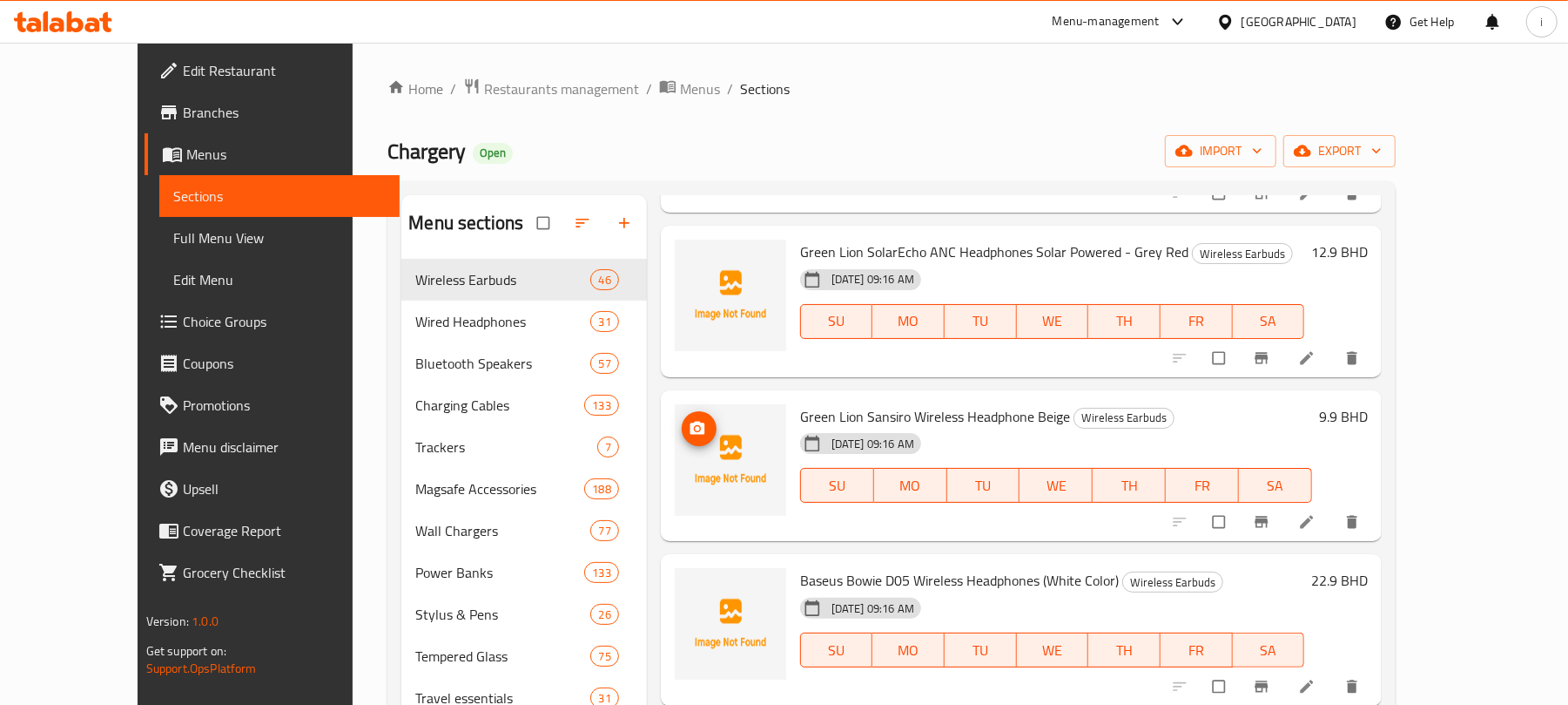
scroll to position [6201, 0]
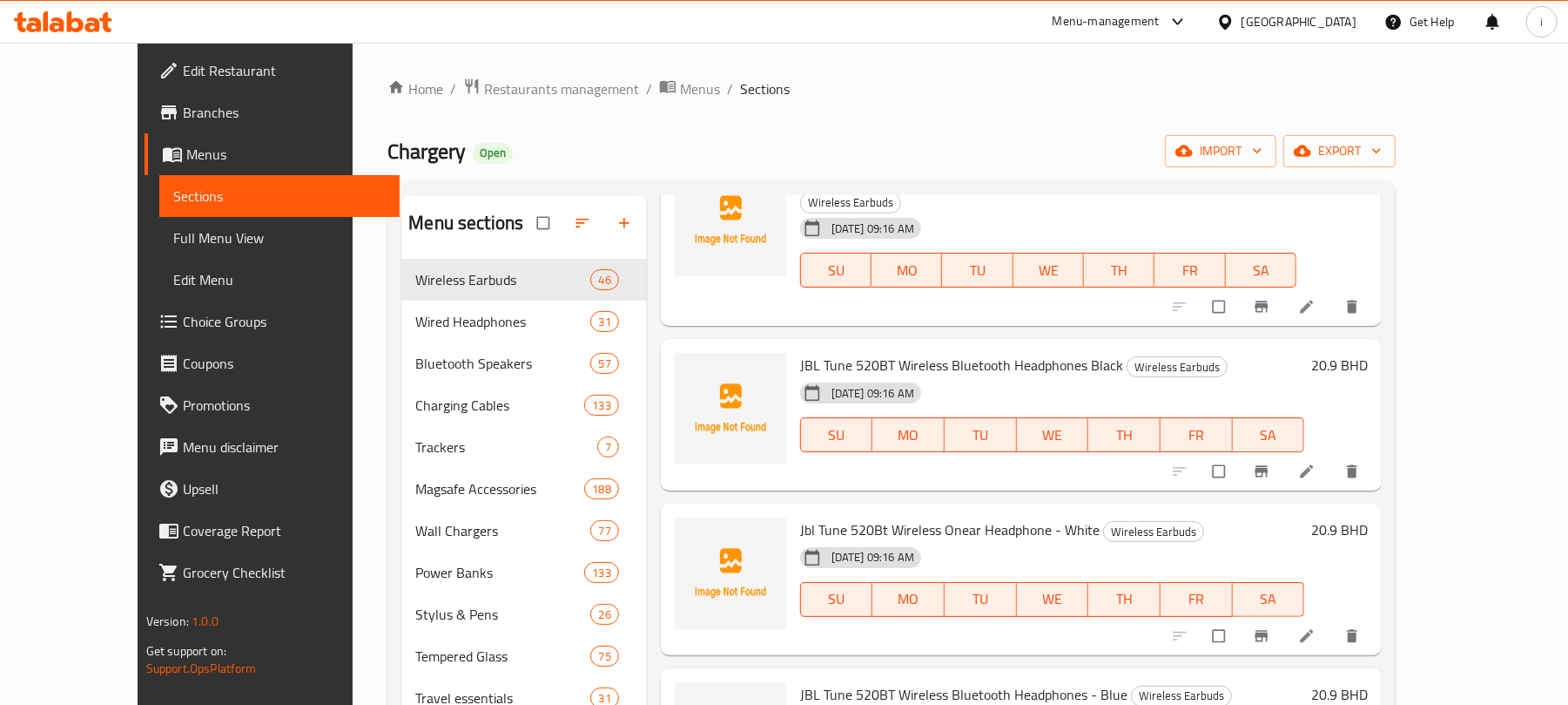
scroll to position [0, 0]
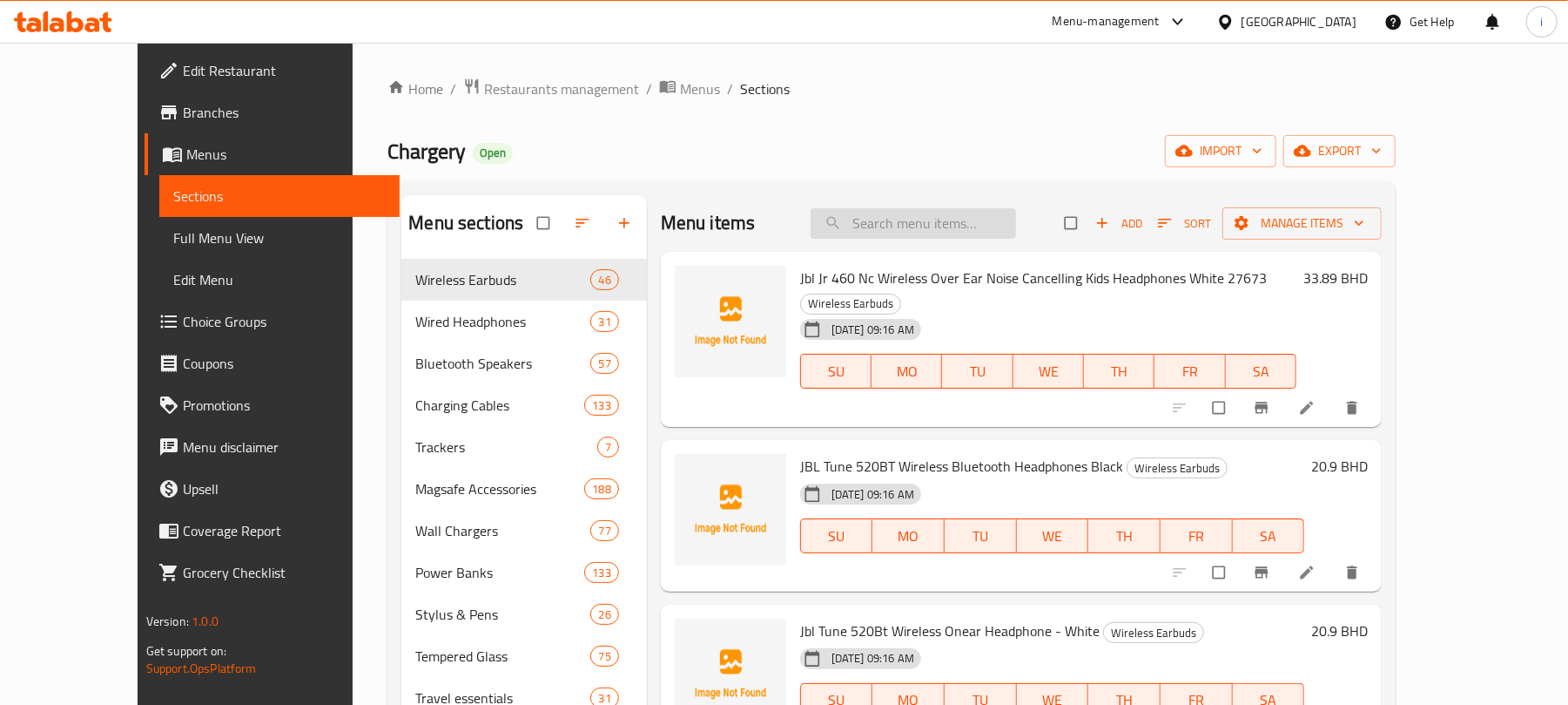
click at [956, 223] on input "search" at bounding box center [913, 223] width 206 height 30
click at [936, 226] on input "search" at bounding box center [913, 223] width 206 height 30
paste input "Amazing Thing Ipad Air 11 (M2) 2024 2.5D F.Cov.Radix Privacy Glass"
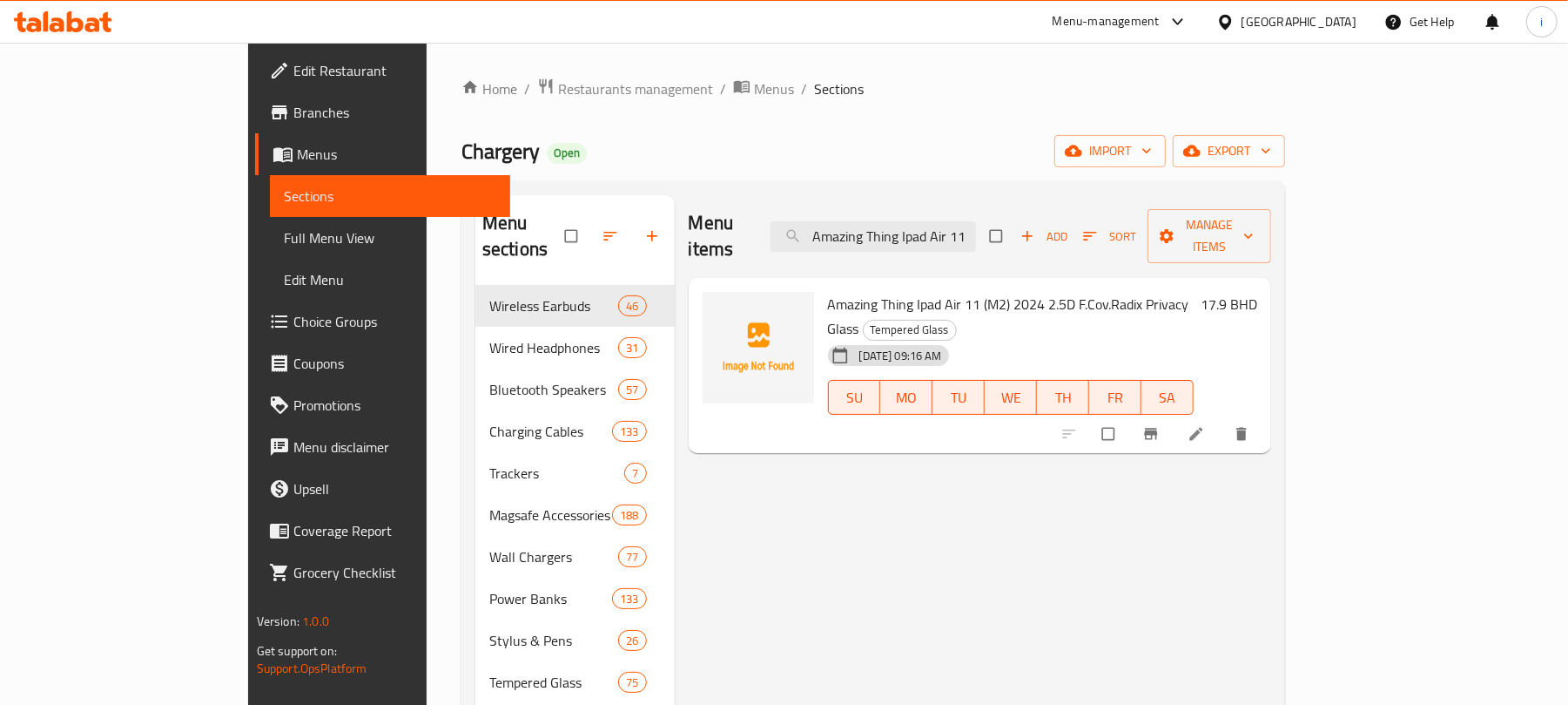
click at [976, 223] on input "Amazing Thing Ipad Air 11 (M2) 2024 2.5D F.Cov.Radix Privacy Glass" at bounding box center [873, 236] width 206 height 30
paste input "UNIQ Optix Lenses for iPhone 15 and 15 Plus Camera Protection / High Clarity / …"
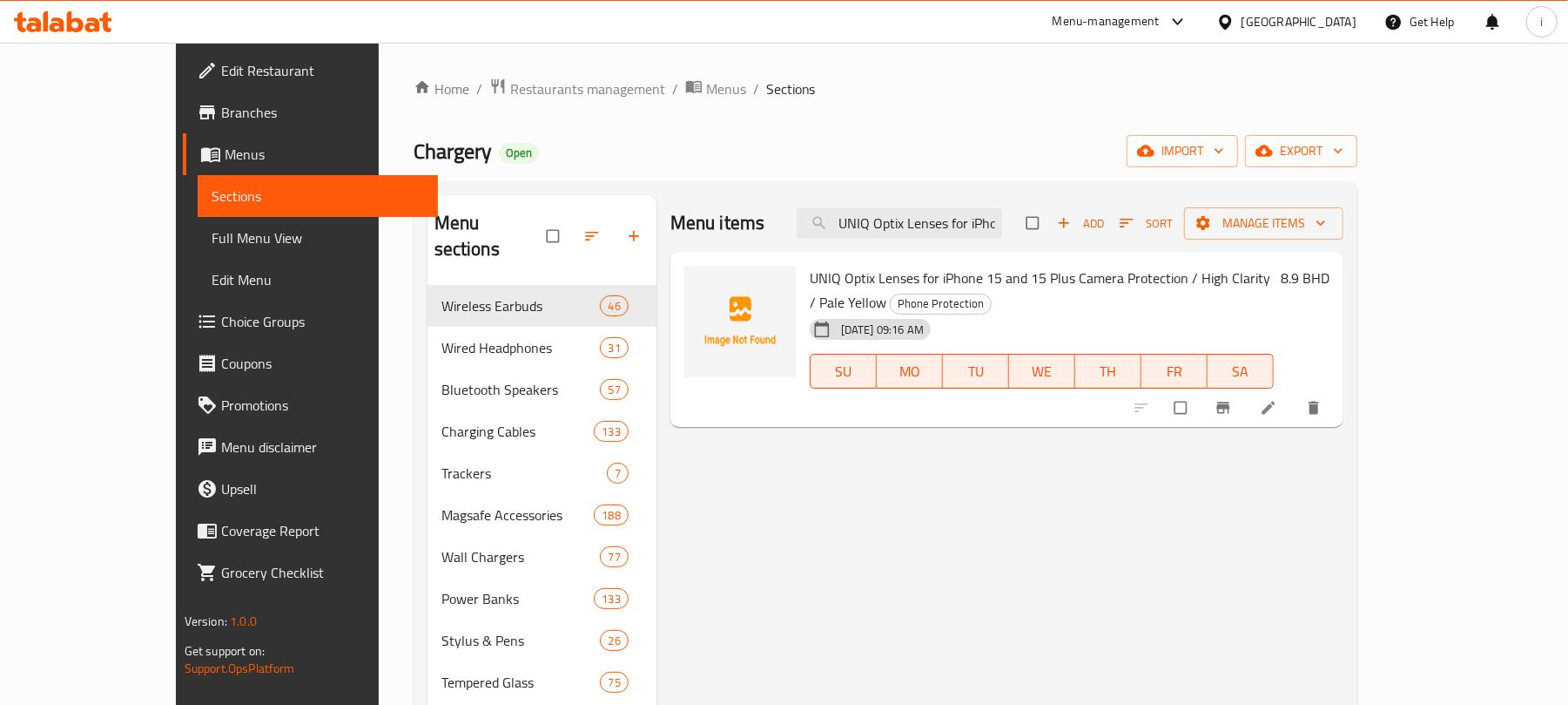
click at [969, 242] on div "Menu items UNIQ Optix Lenses for iPhone 15 and 15 Plus Camera Protection / High…" at bounding box center [1007, 223] width 673 height 57
click at [969, 227] on input "UNIQ Optix Lenses for iPhone 15 and 15 Plus Camera Protection / High Clarity / …" at bounding box center [899, 223] width 206 height 30
paste input "8886463690413"
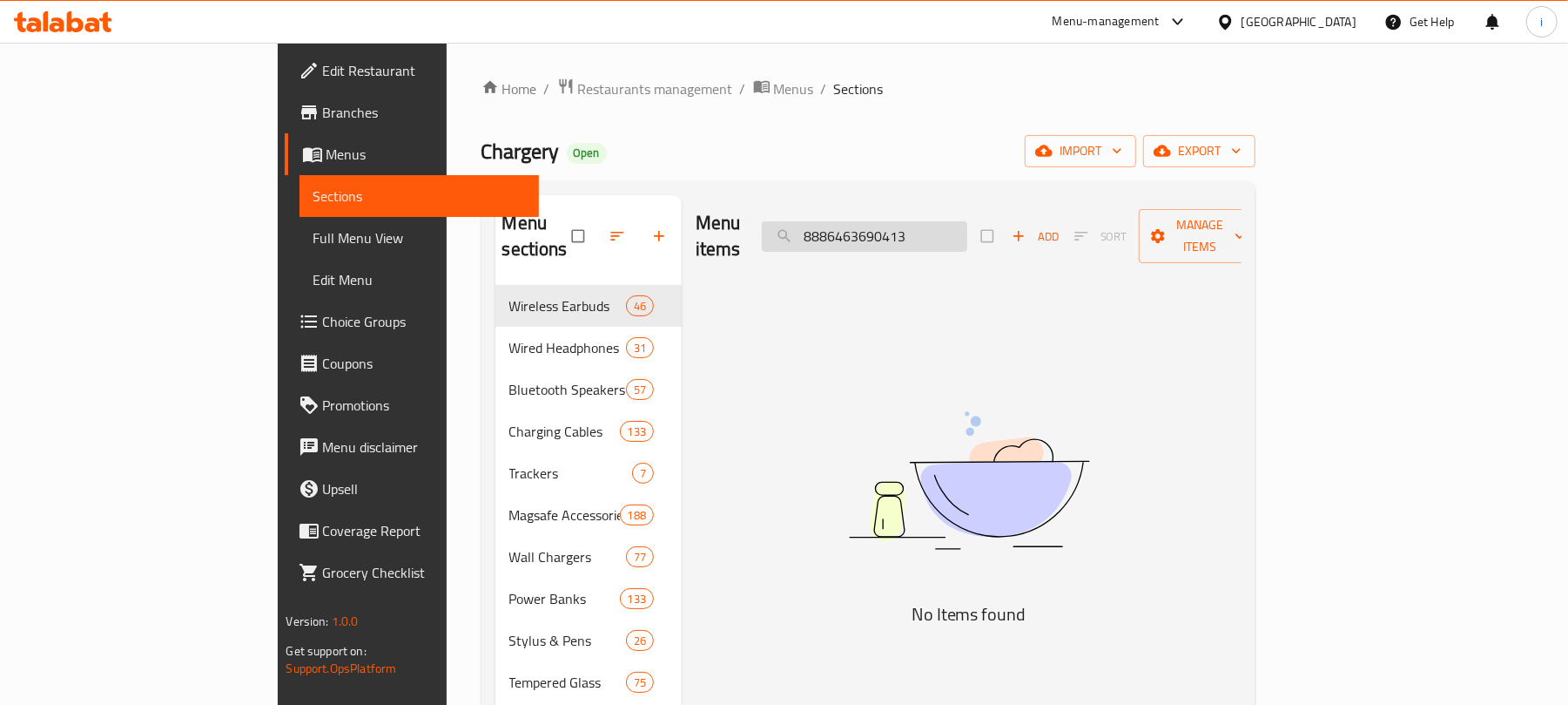
click at [955, 221] on input "8886463690413" at bounding box center [864, 236] width 206 height 30
paste input "UNIQ OPTIX IPHONE 16 PRO 6.3/PRO 6.9 (2024) CAMERA LENS PROTECTOR - CHROME GREY…"
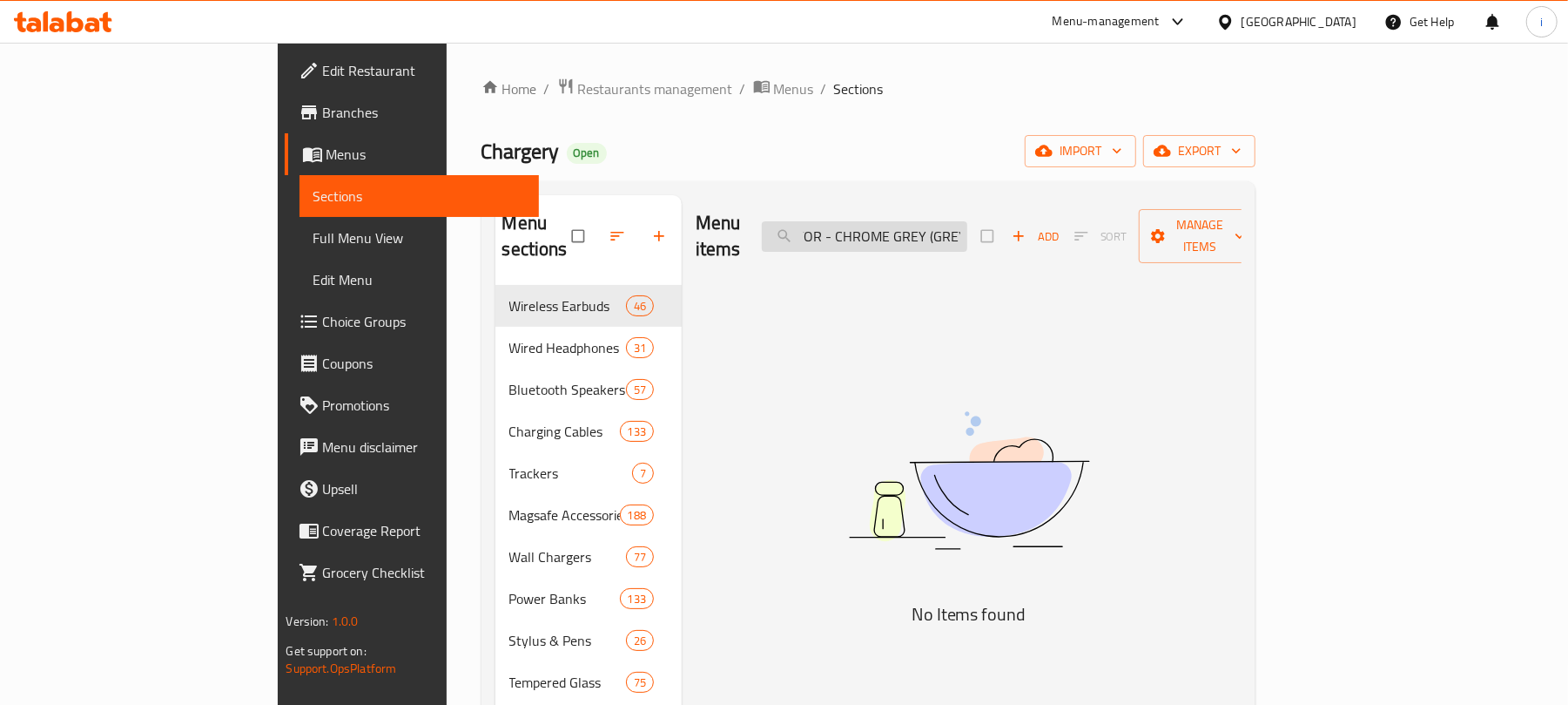
type input "UNIQ OPTIX IPHONE 16 PRO 6.3/PRO 6.9 (2024) CAMERA LENS PROTECTOR - CHROME GREY…"
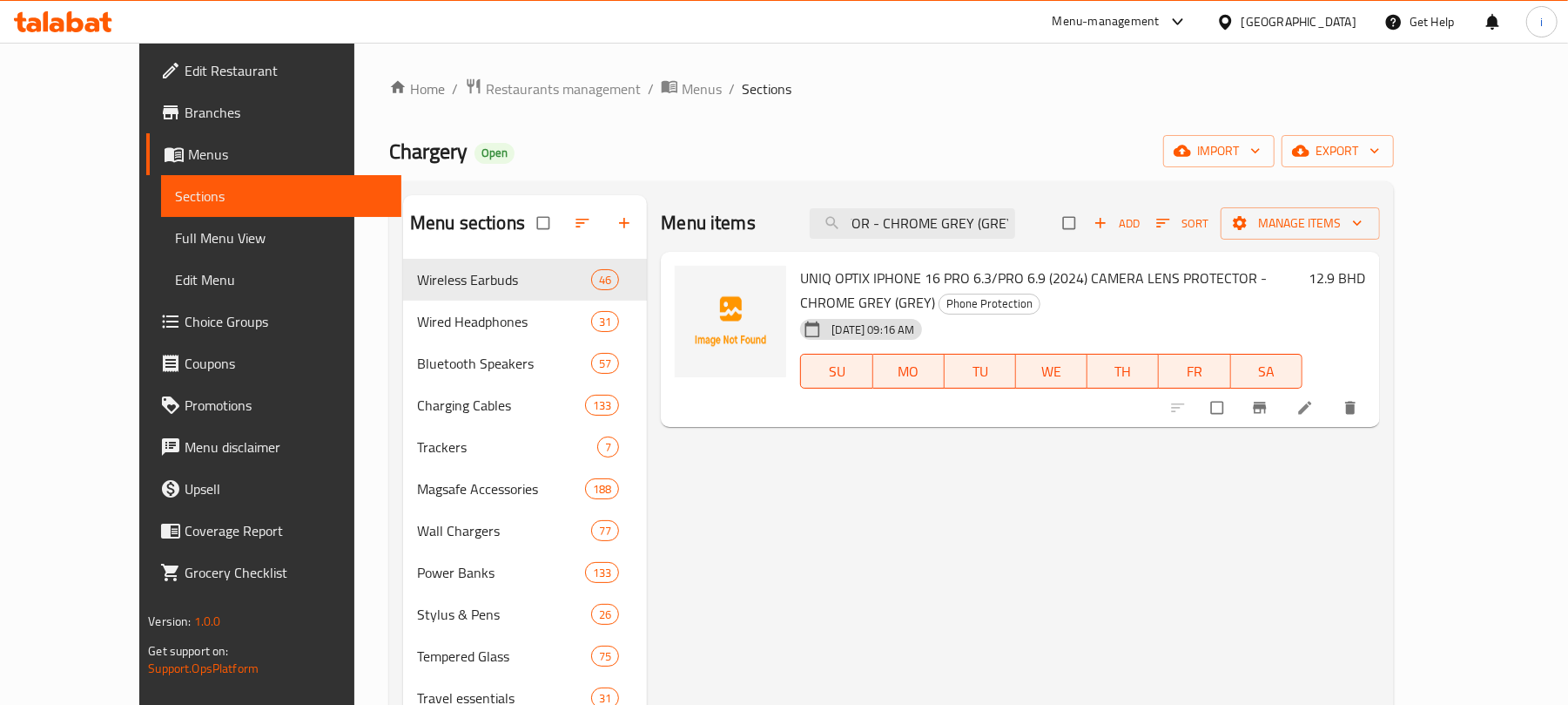
scroll to position [0, 0]
drag, startPoint x: 888, startPoint y: 281, endPoint x: 1243, endPoint y: 286, distance: 355.0
click at [1240, 284] on span "UNIQ OPTIX IPHONE 16 PRO 6.3/PRO 6.9 (2024) CAMERA LENS PROTECTOR - CHROME GREY…" at bounding box center [1033, 291] width 467 height 51
click at [1243, 286] on span "UNIQ OPTIX IPHONE 16 PRO 6.3/PRO 6.9 (2024) CAMERA LENS PROTECTOR - CHROME GREY…" at bounding box center [1033, 291] width 467 height 51
drag, startPoint x: 940, startPoint y: 594, endPoint x: 860, endPoint y: 496, distance: 126.5
